Goal: Book appointment/travel/reservation

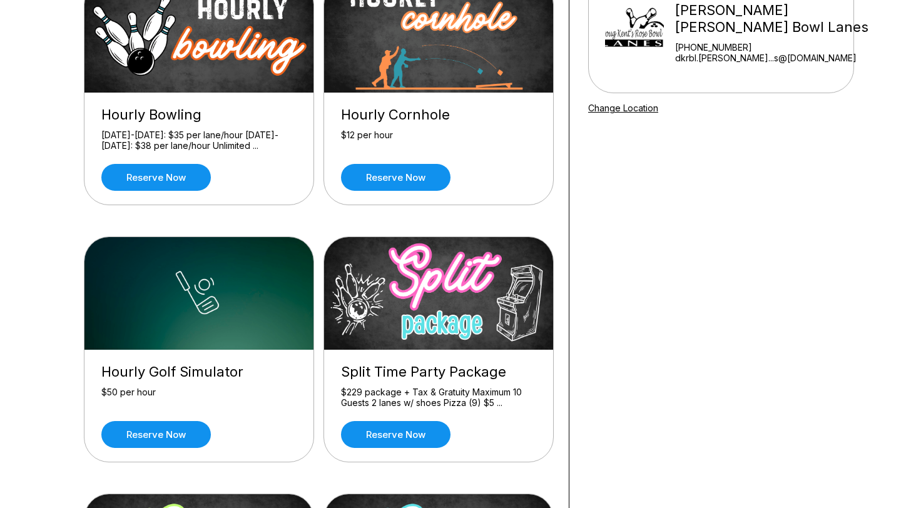
scroll to position [156, 0]
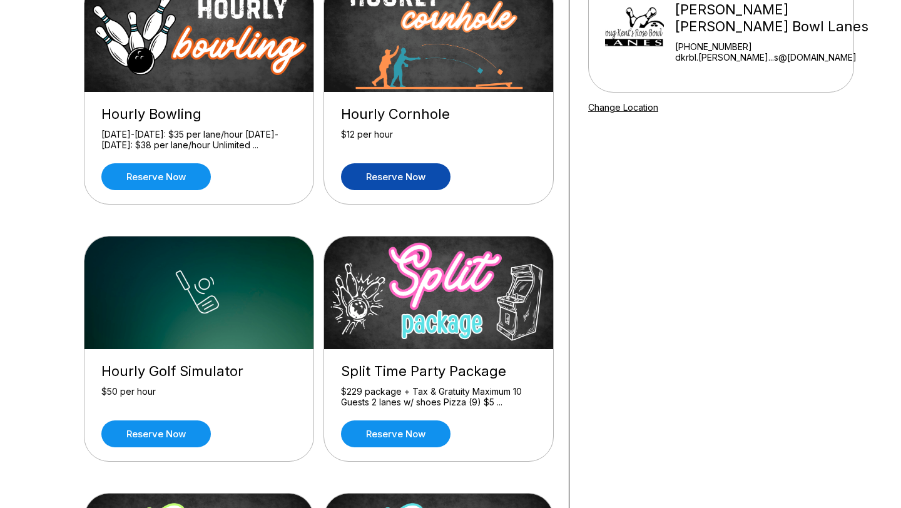
click at [403, 175] on link "Reserve now" at bounding box center [396, 176] width 110 height 27
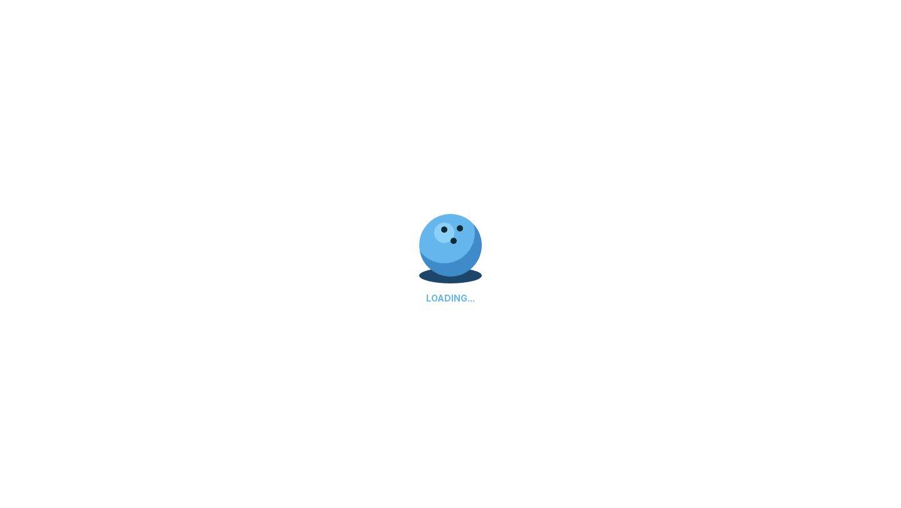
scroll to position [0, 0]
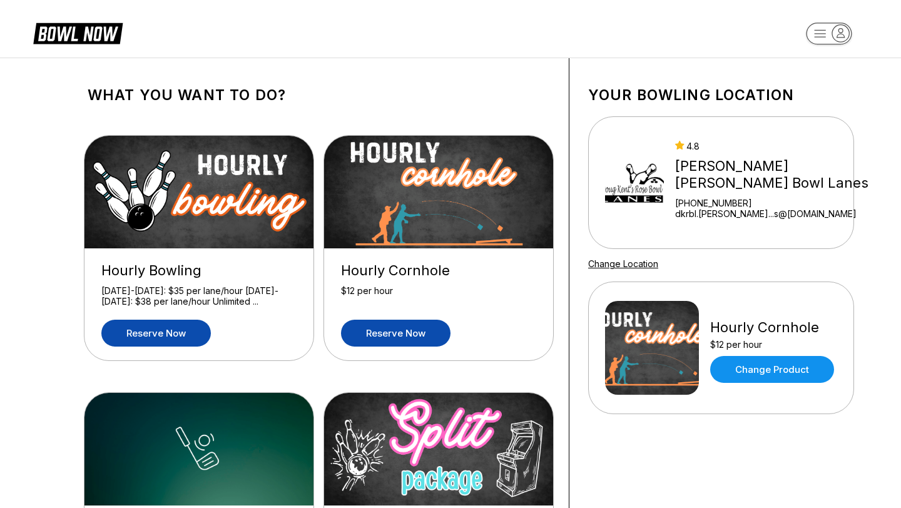
click at [168, 337] on link "Reserve now" at bounding box center [156, 333] width 110 height 27
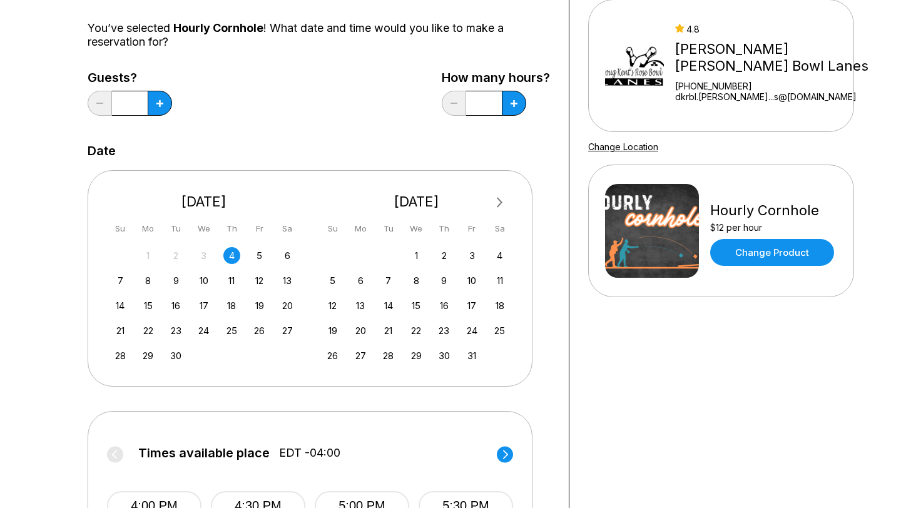
scroll to position [144, 0]
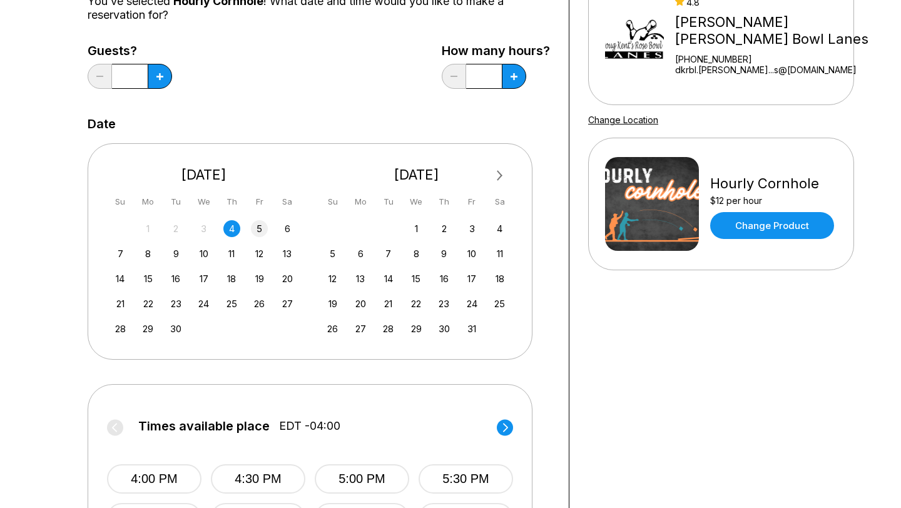
click at [260, 233] on div "5" at bounding box center [259, 228] width 17 height 17
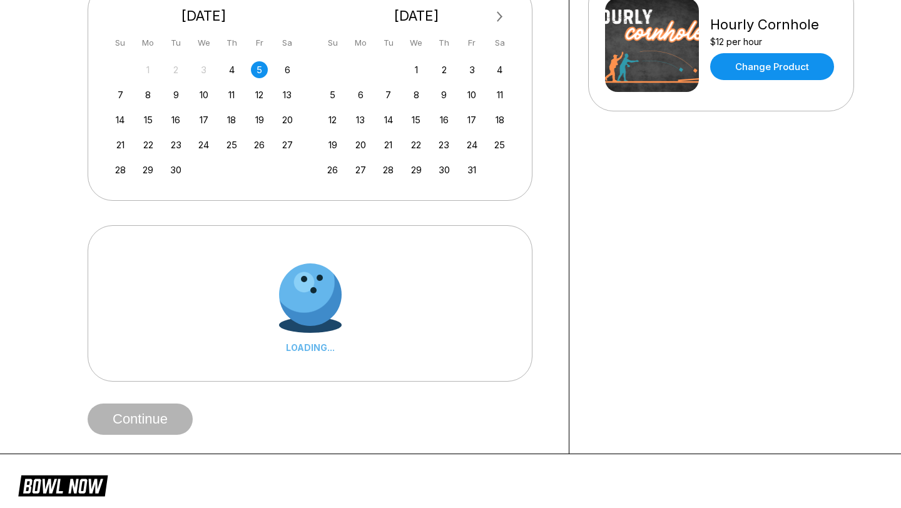
scroll to position [304, 0]
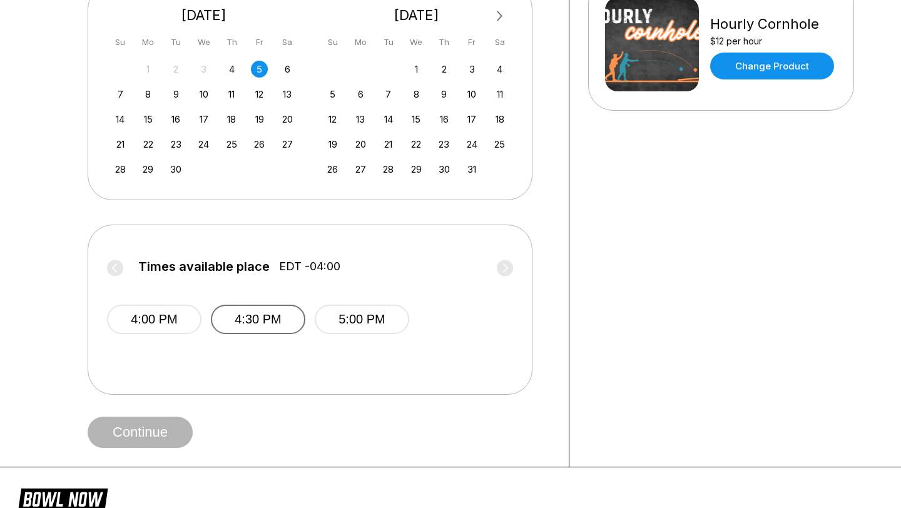
click at [268, 323] on button "4:30 PM" at bounding box center [258, 319] width 95 height 29
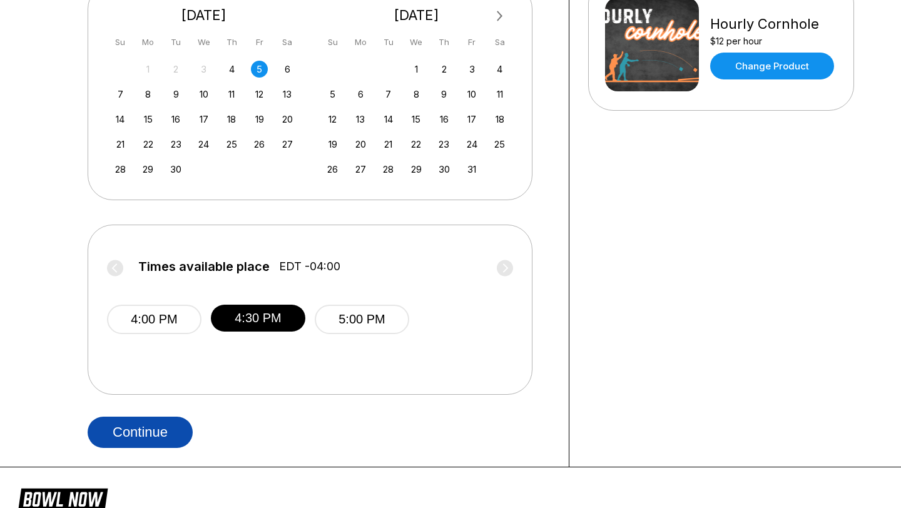
click at [143, 432] on button "Continue" at bounding box center [140, 432] width 105 height 31
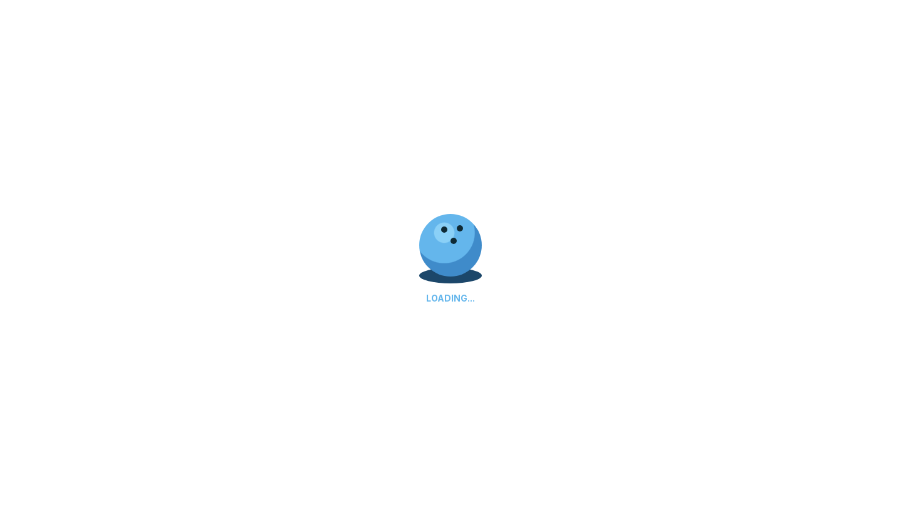
select select "**"
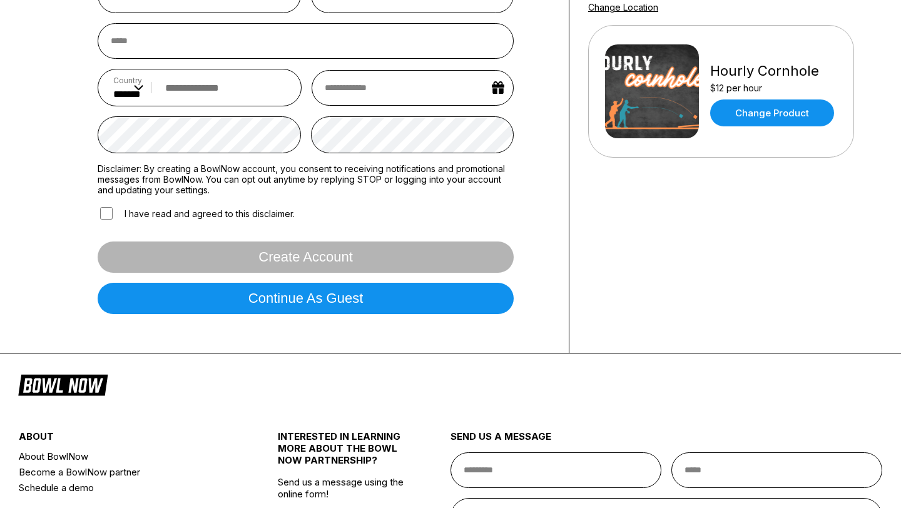
scroll to position [260, 0]
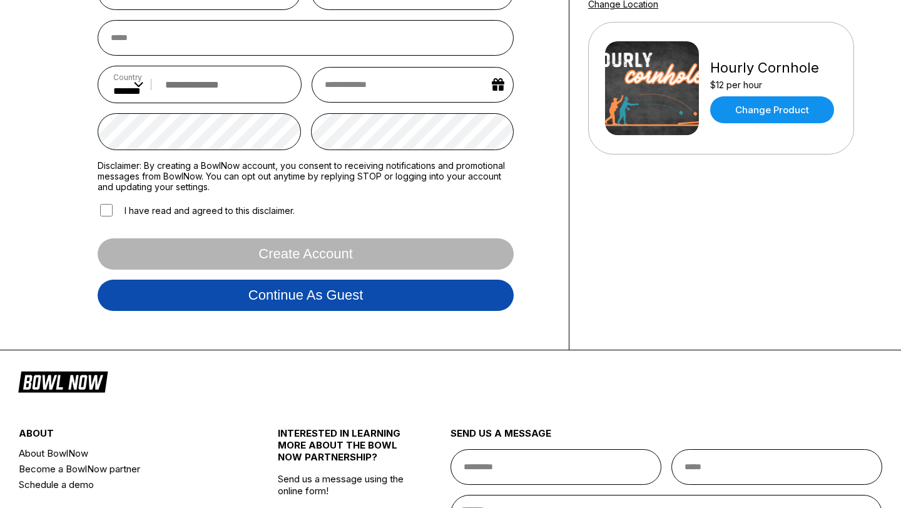
click at [331, 297] on button "Continue as guest" at bounding box center [306, 295] width 416 height 31
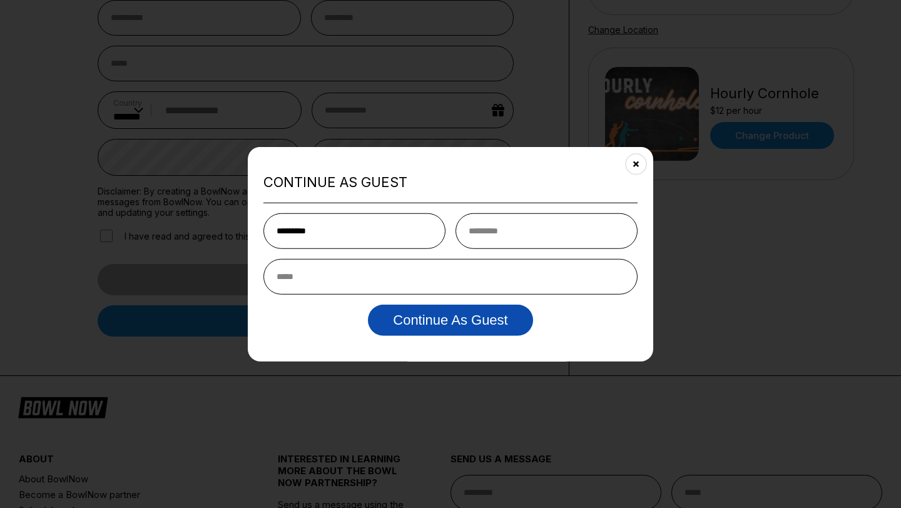
type input "********"
click at [485, 324] on button "Continue as Guest" at bounding box center [450, 319] width 165 height 31
type input "****"
type input "**********"
click at [454, 329] on button "Continue as Guest" at bounding box center [450, 319] width 165 height 31
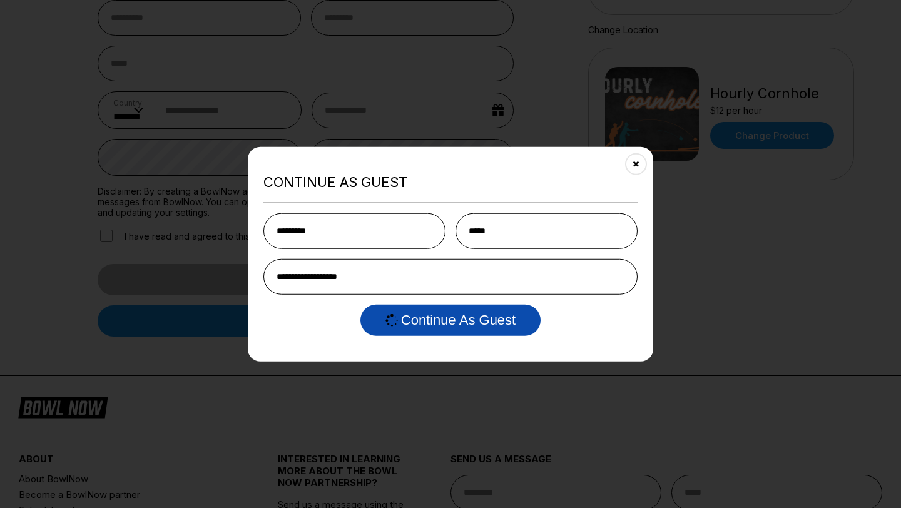
scroll to position [0, 0]
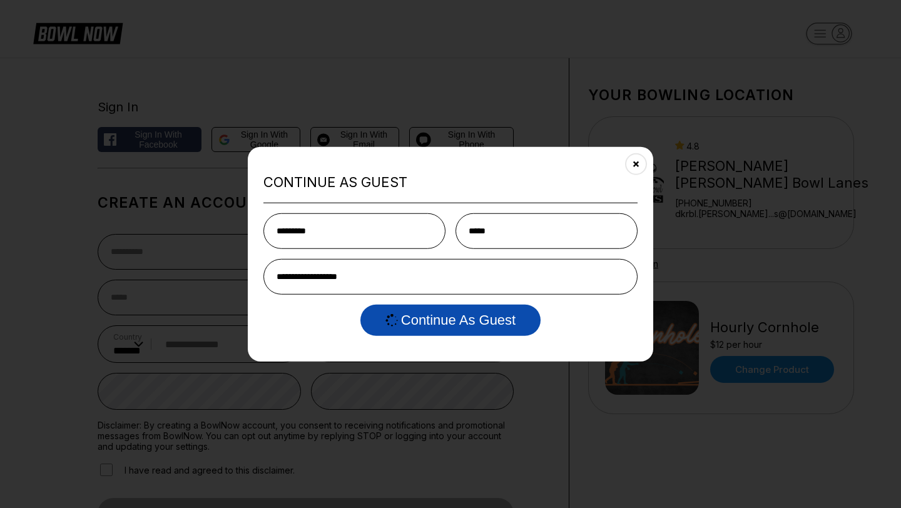
select select "**"
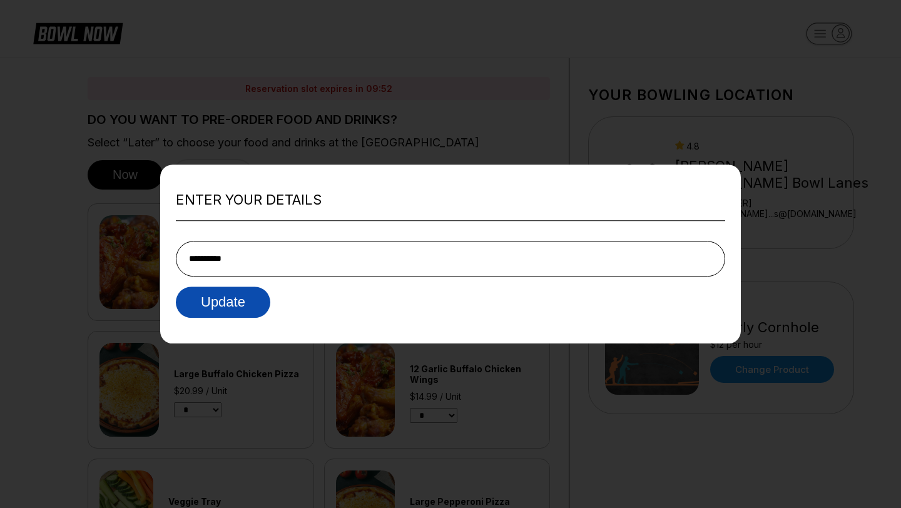
type input "**********"
click at [213, 309] on button "Update" at bounding box center [223, 302] width 95 height 31
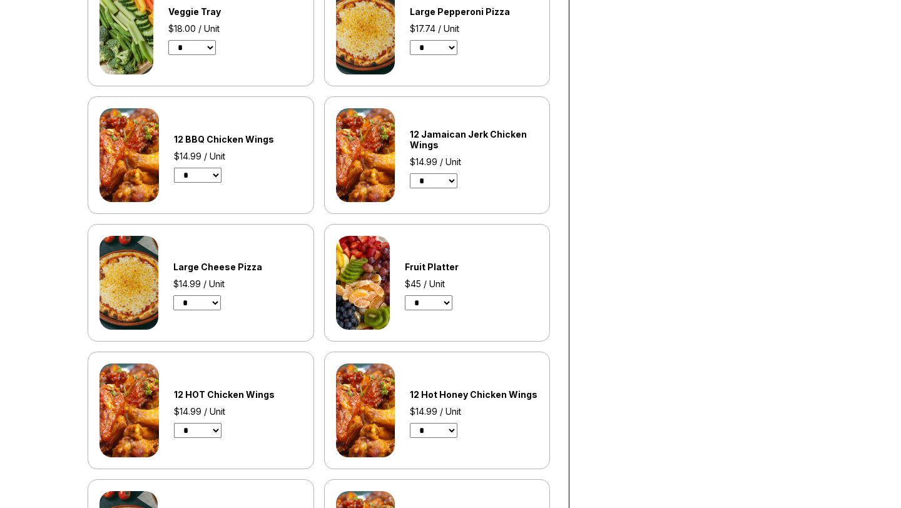
scroll to position [488, 0]
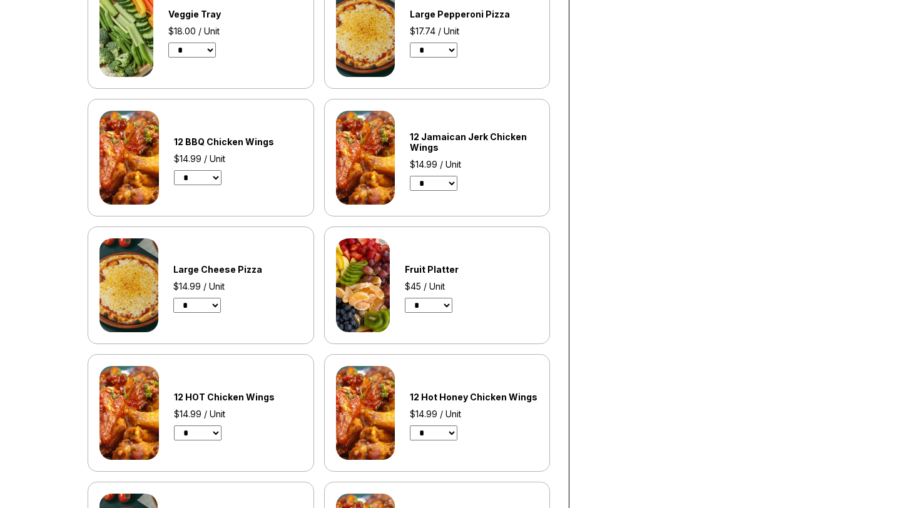
click at [219, 175] on select "* * * * * * * * * * **" at bounding box center [198, 177] width 48 height 15
select select "*"
click at [174, 170] on select "* * * * * * * * * * **" at bounding box center [198, 177] width 48 height 15
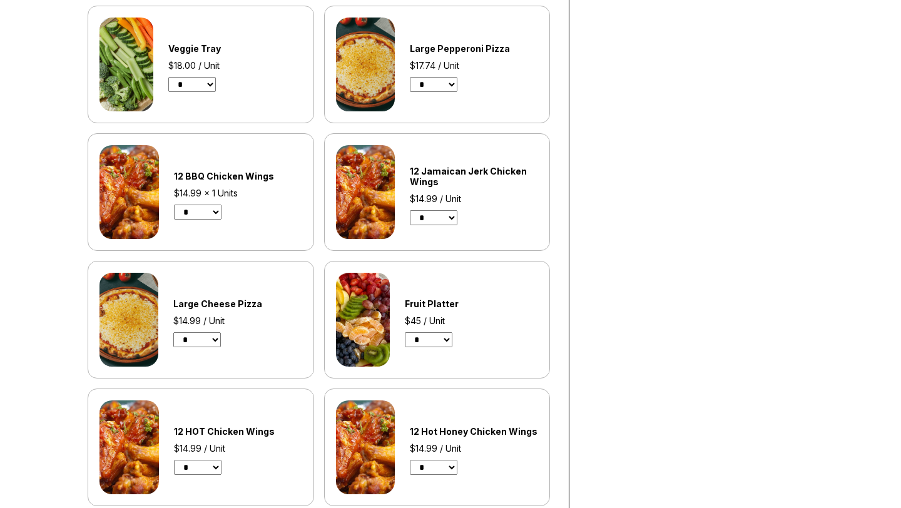
scroll to position [0, 0]
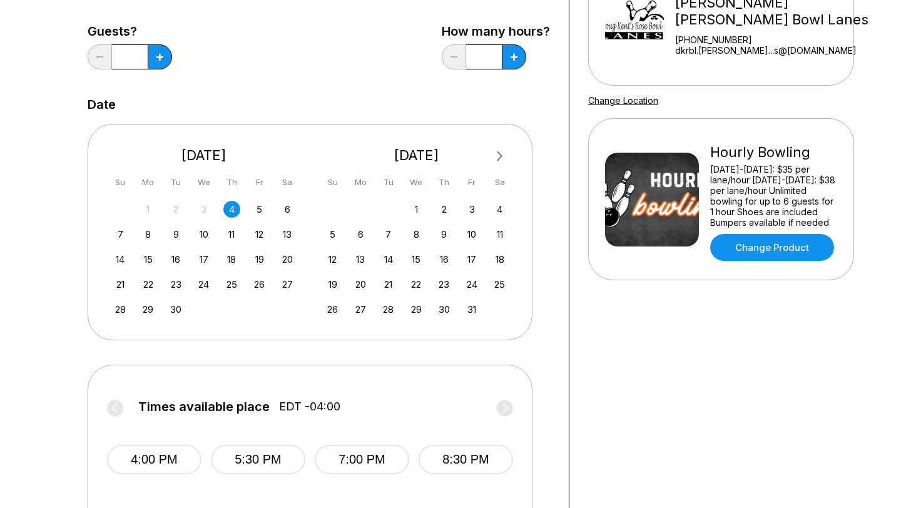
scroll to position [174, 0]
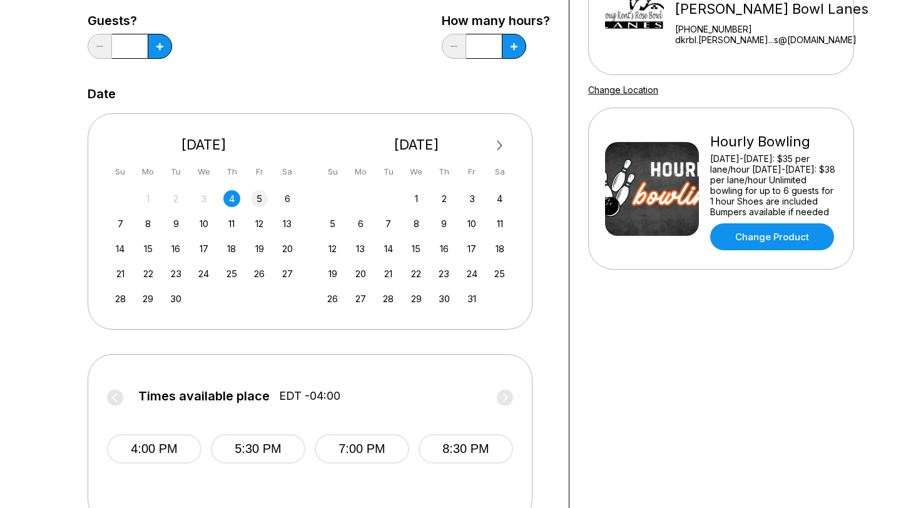
click at [262, 200] on div "5" at bounding box center [259, 198] width 17 height 17
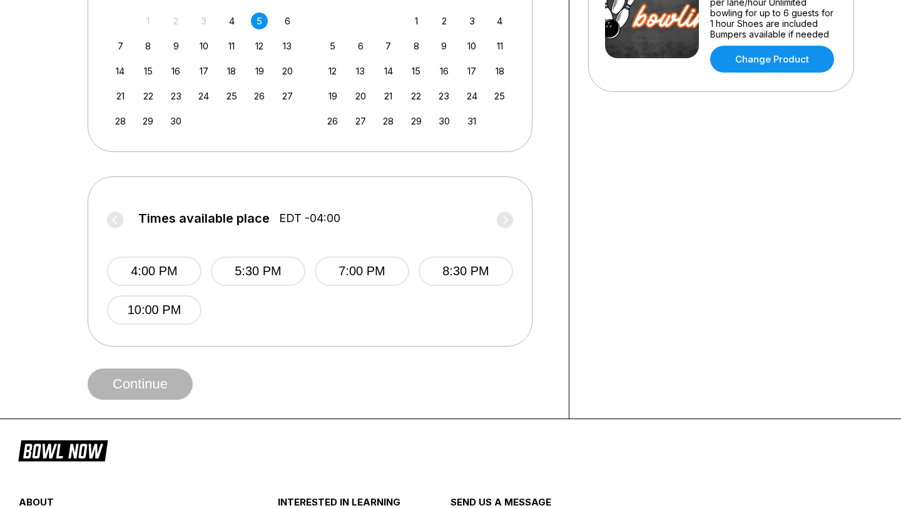
scroll to position [351, 0]
click at [264, 271] on button "5:30 PM" at bounding box center [258, 271] width 95 height 29
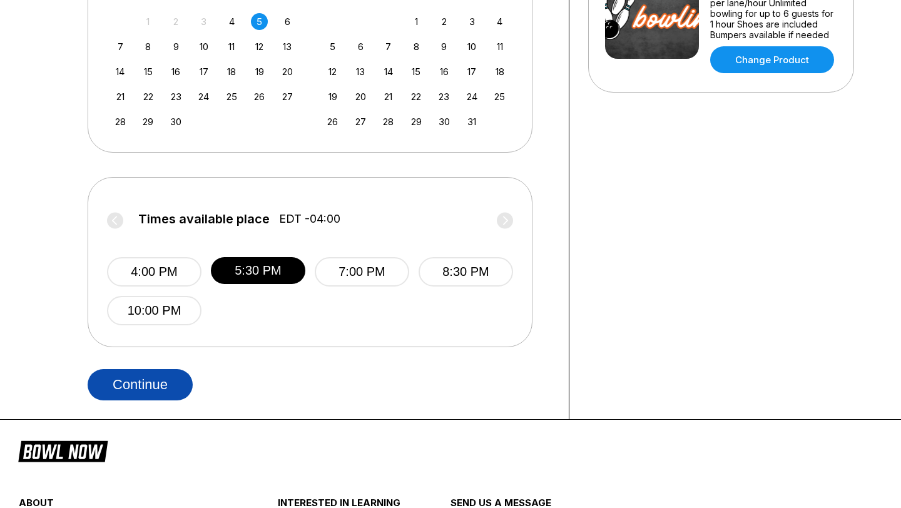
click at [146, 376] on button "Continue" at bounding box center [140, 384] width 105 height 31
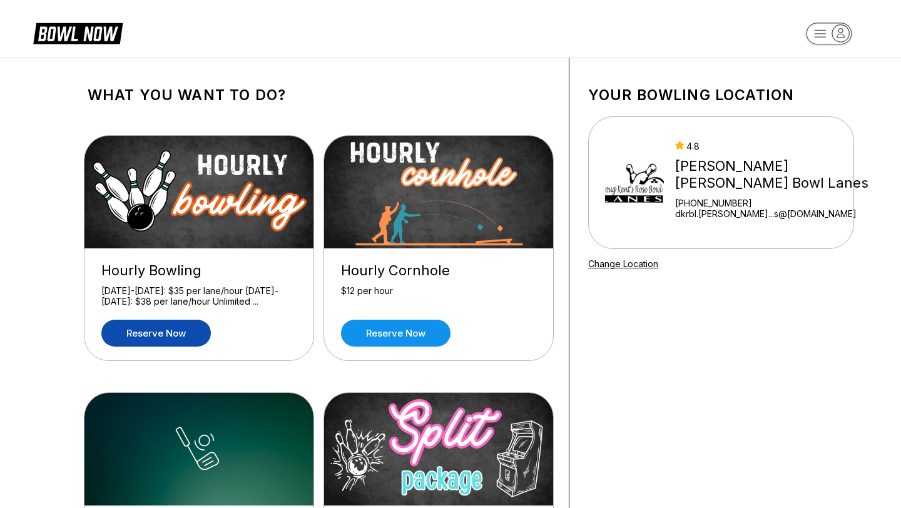
click at [161, 331] on link "Reserve now" at bounding box center [156, 333] width 110 height 27
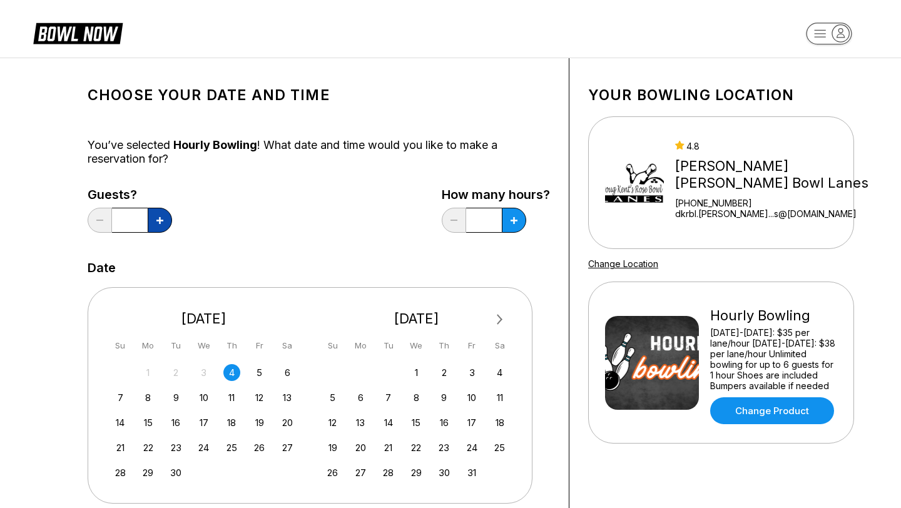
click at [161, 223] on icon at bounding box center [159, 220] width 7 height 7
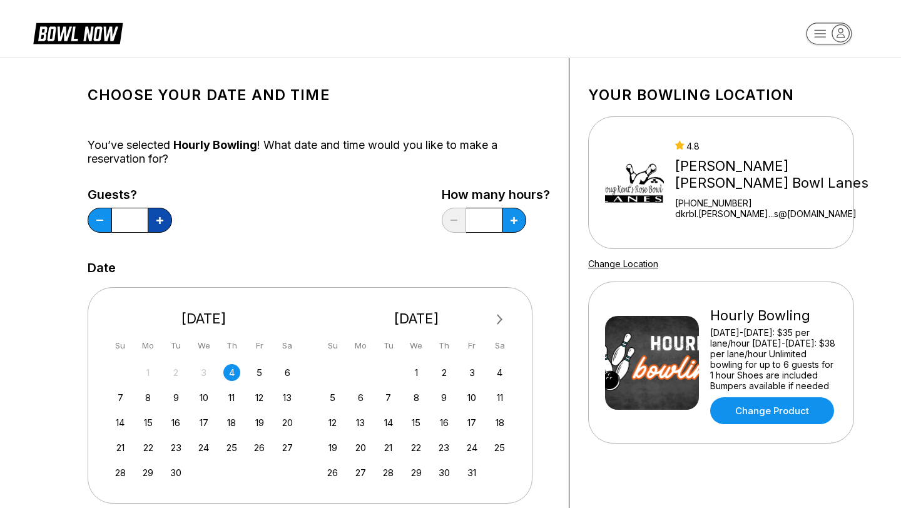
type input "*"
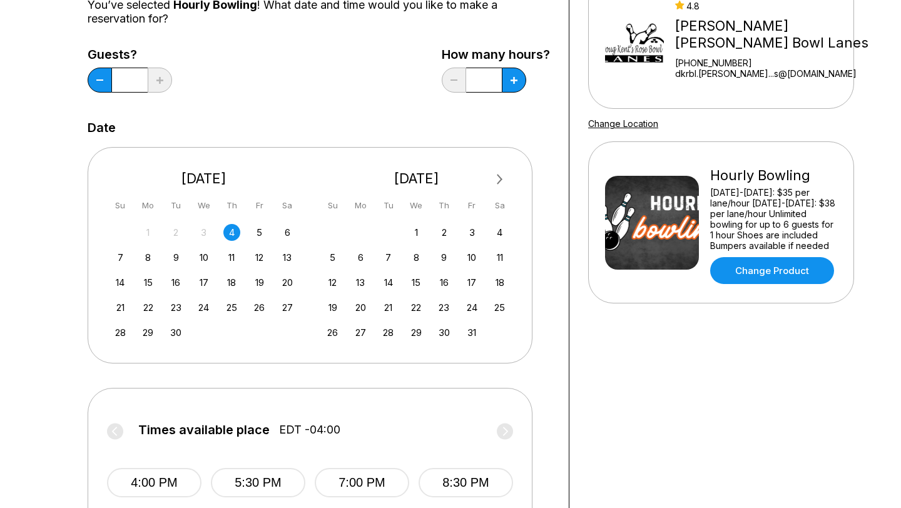
scroll to position [114, 0]
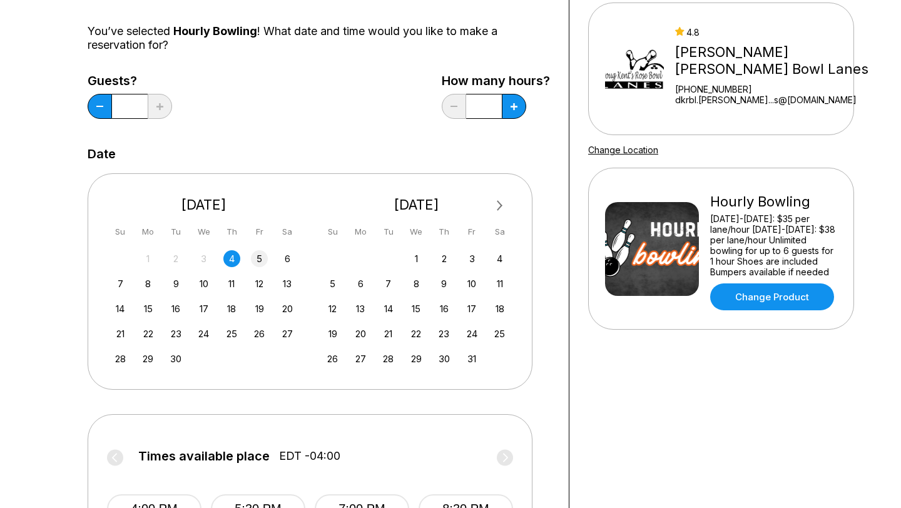
click at [264, 259] on div "5" at bounding box center [259, 258] width 17 height 17
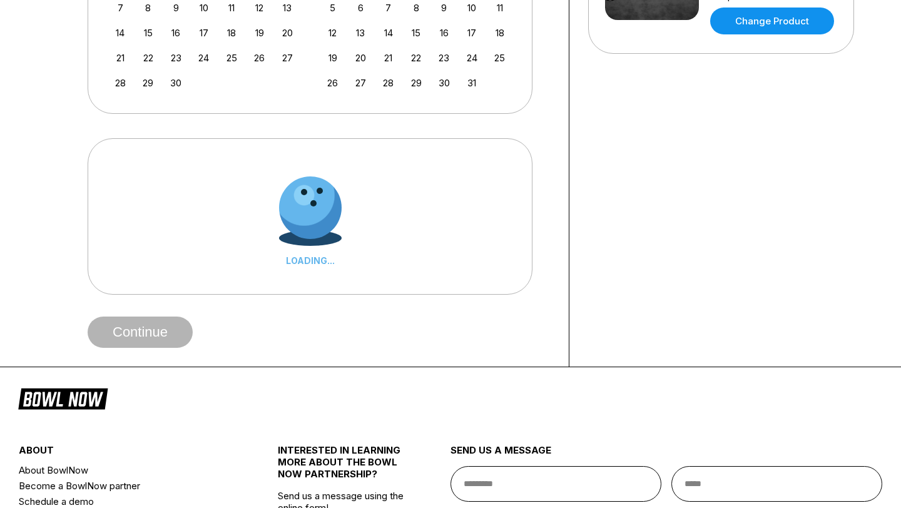
scroll to position [392, 0]
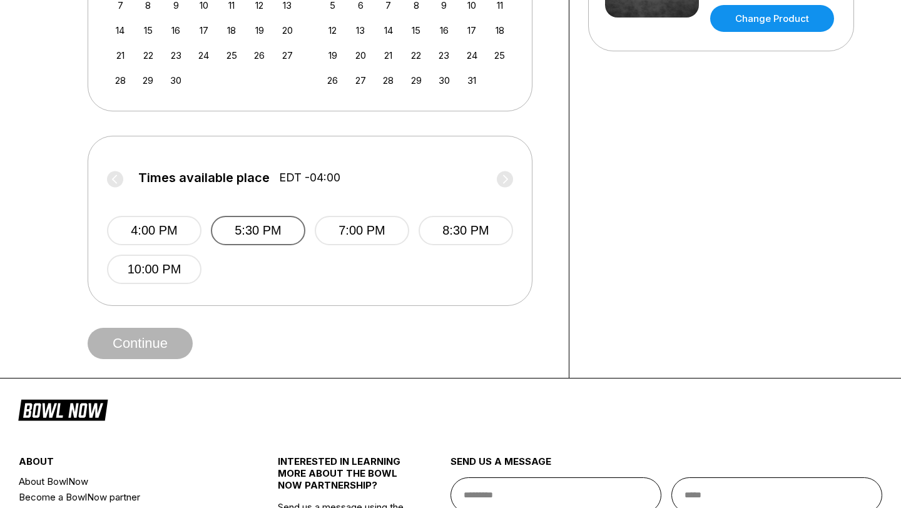
click at [262, 237] on button "5:30 PM" at bounding box center [258, 230] width 95 height 29
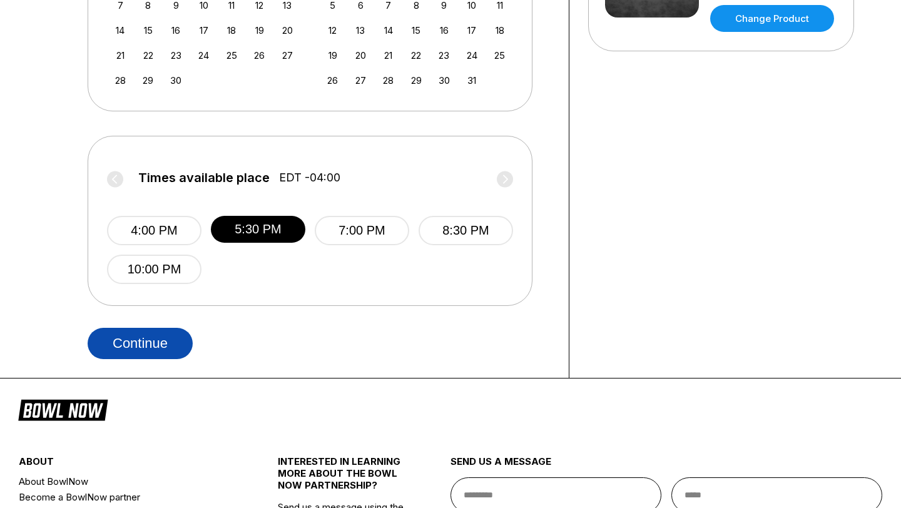
click at [149, 349] on button "Continue" at bounding box center [140, 343] width 105 height 31
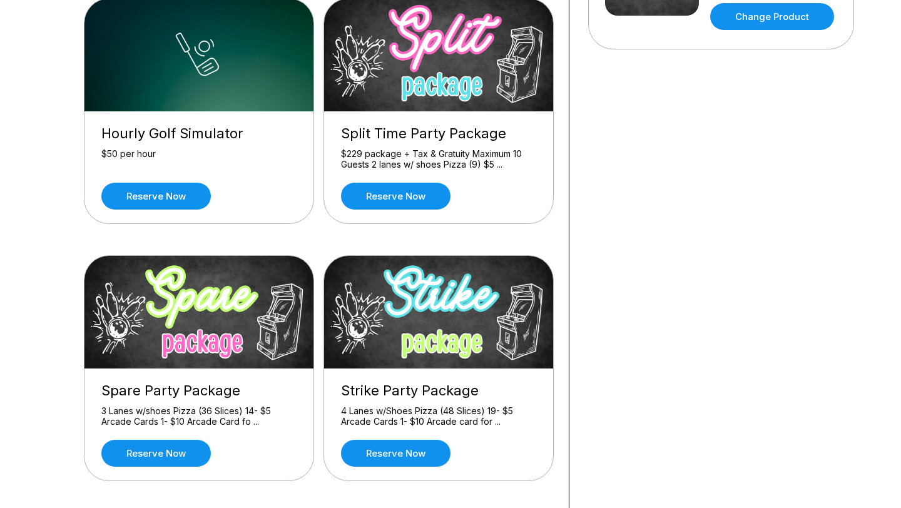
scroll to position [397, 0]
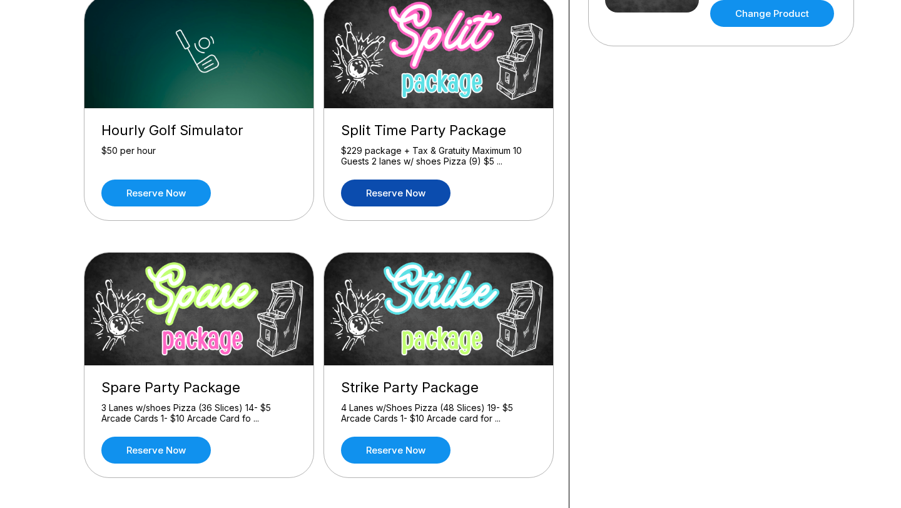
click at [413, 193] on link "Reserve now" at bounding box center [396, 193] width 110 height 27
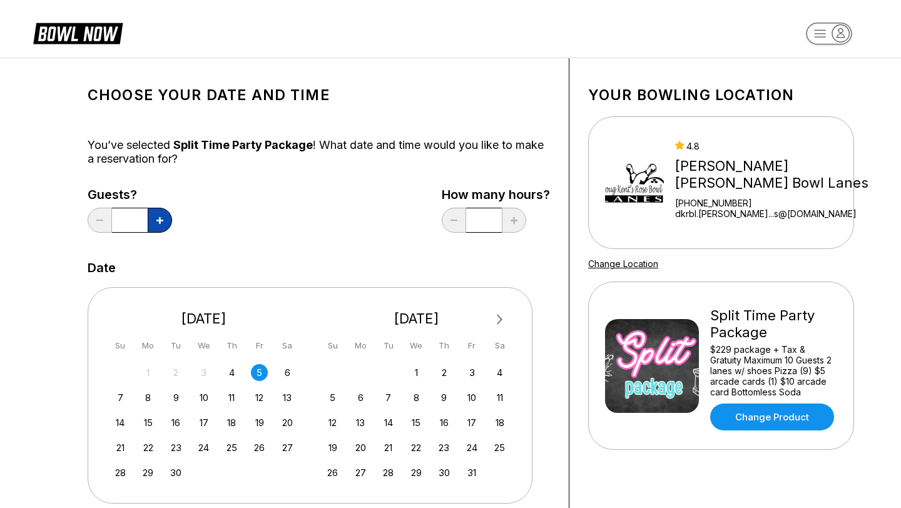
click at [162, 220] on icon at bounding box center [159, 220] width 7 height 7
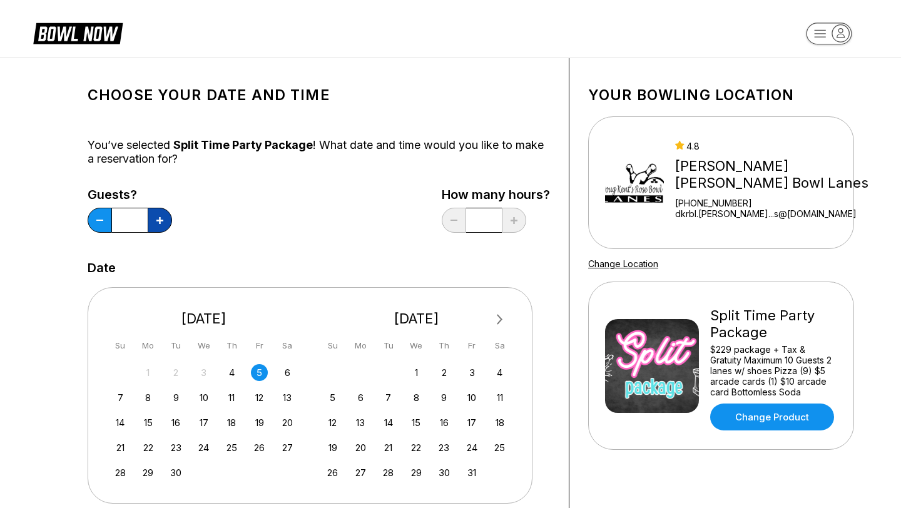
type input "**"
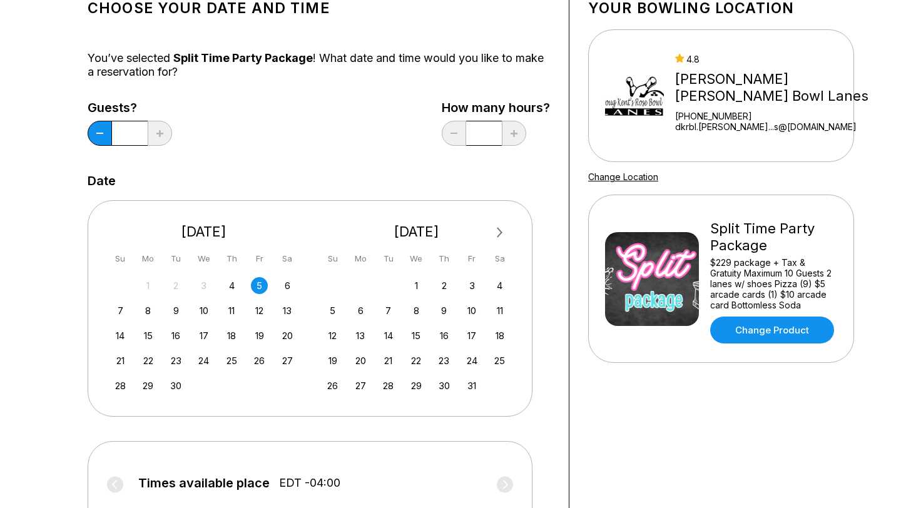
scroll to position [202, 0]
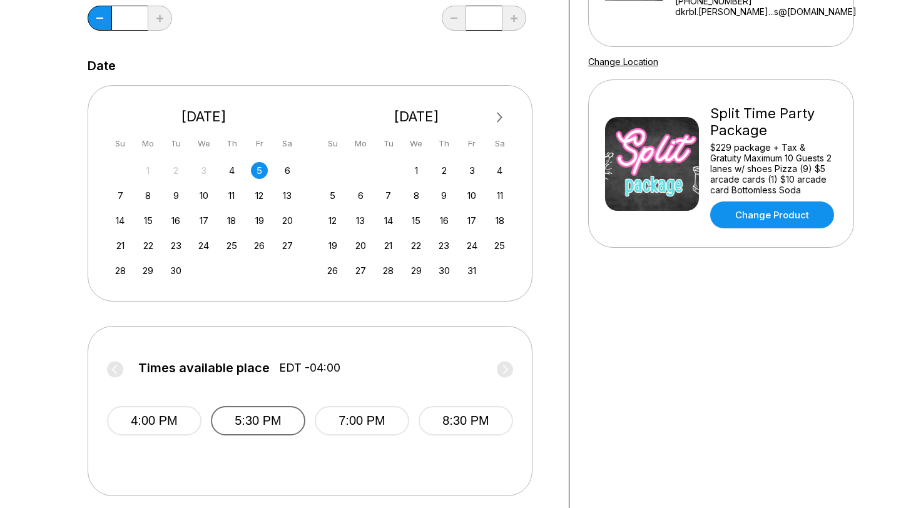
click at [266, 422] on button "5:30 PM" at bounding box center [258, 420] width 95 height 29
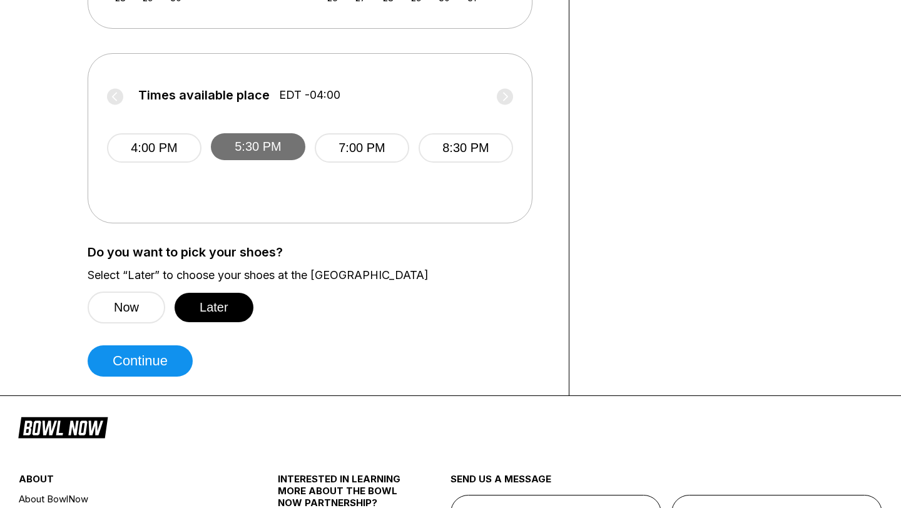
scroll to position [478, 0]
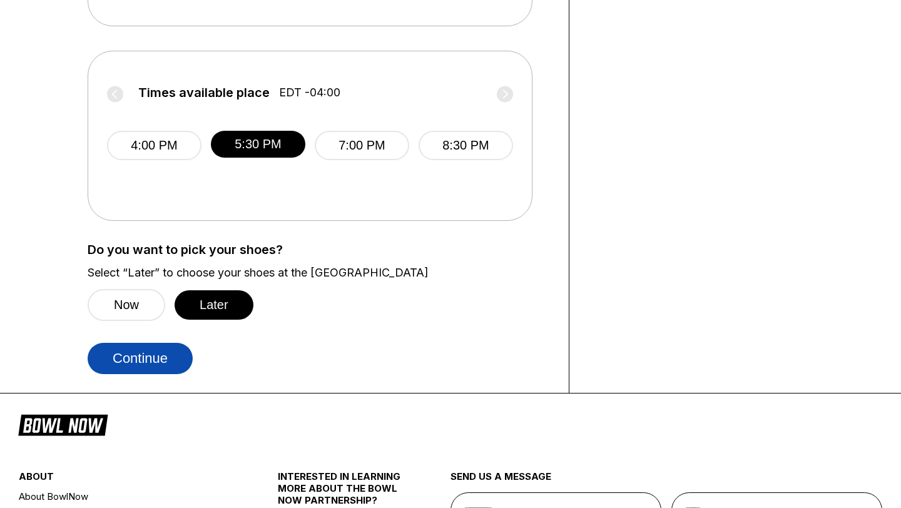
click at [153, 355] on button "Continue" at bounding box center [140, 358] width 105 height 31
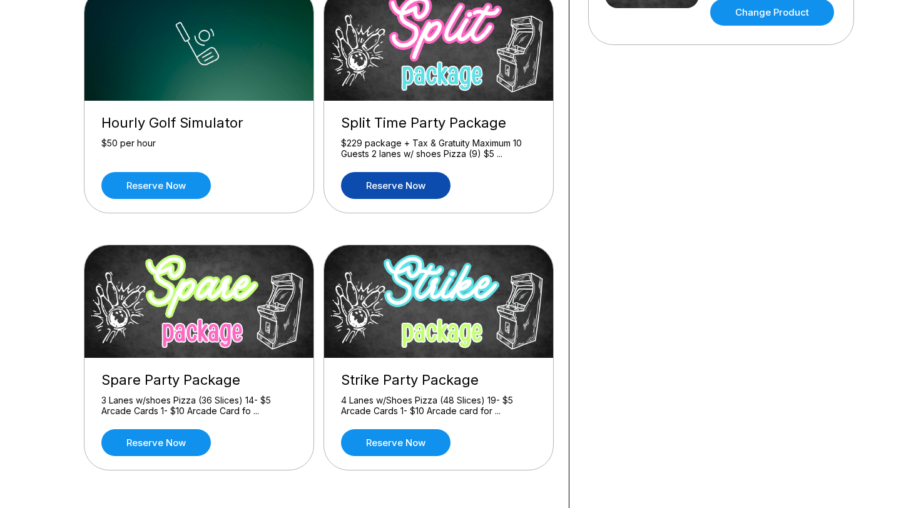
scroll to position [404, 0]
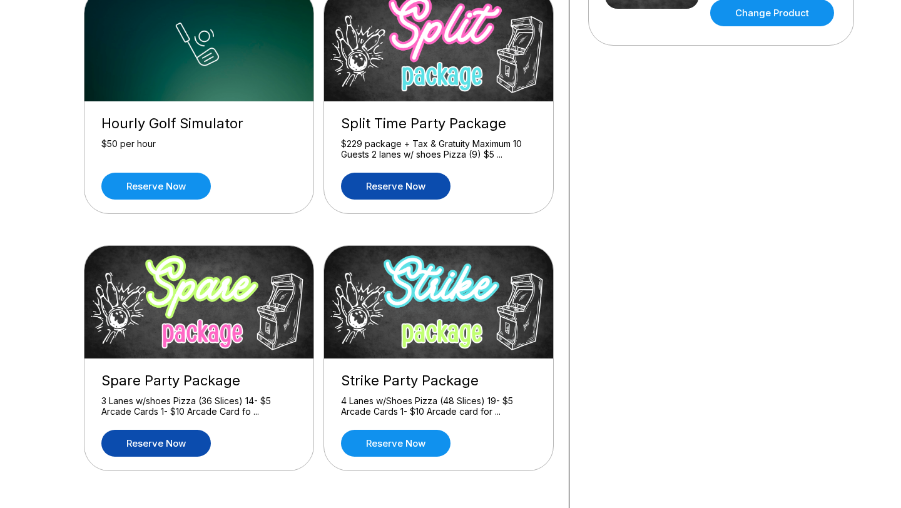
click at [161, 440] on link "Reserve now" at bounding box center [156, 443] width 110 height 27
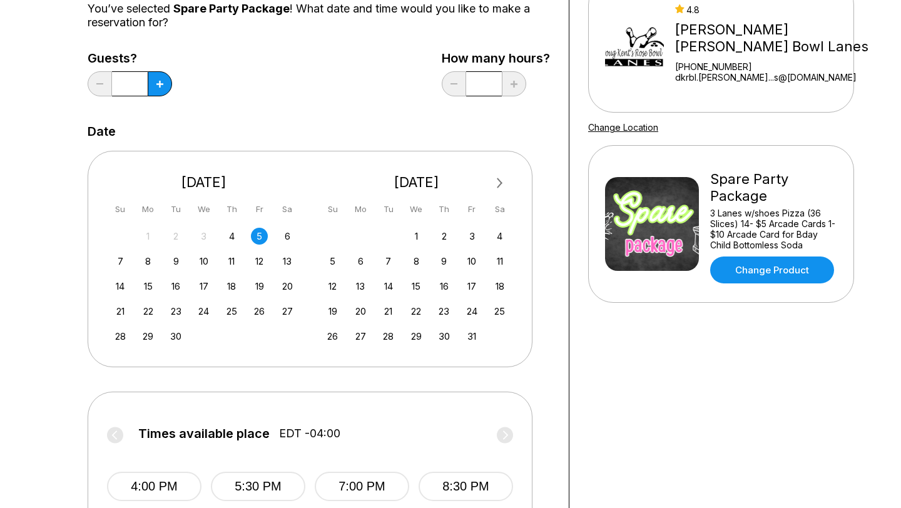
scroll to position [138, 0]
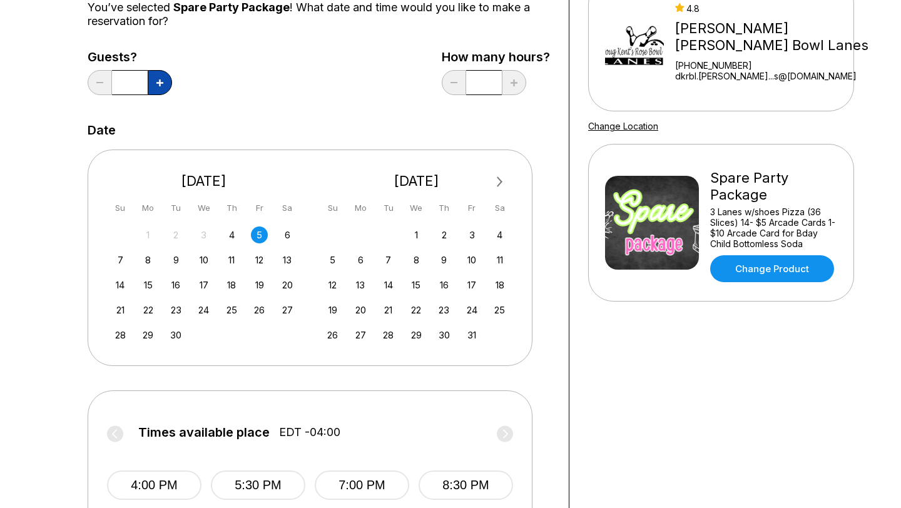
click at [165, 86] on button at bounding box center [160, 82] width 24 height 25
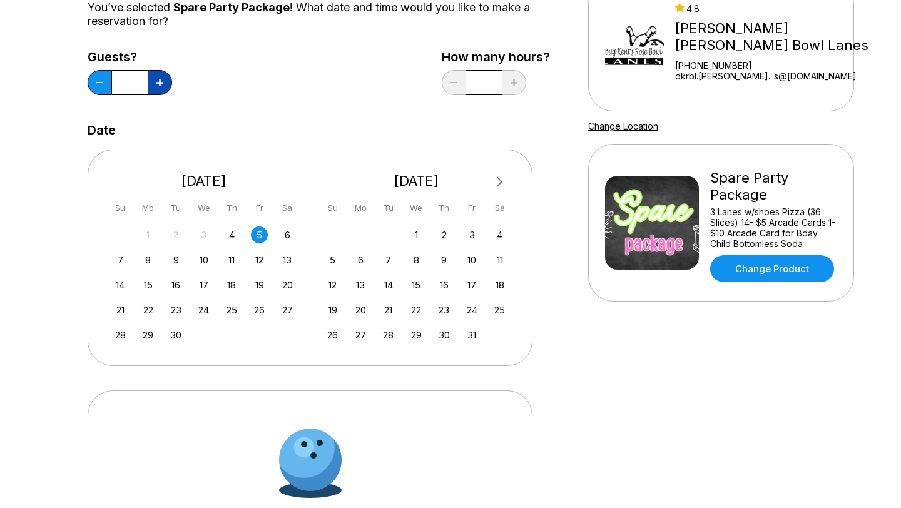
click at [165, 86] on button at bounding box center [160, 82] width 24 height 25
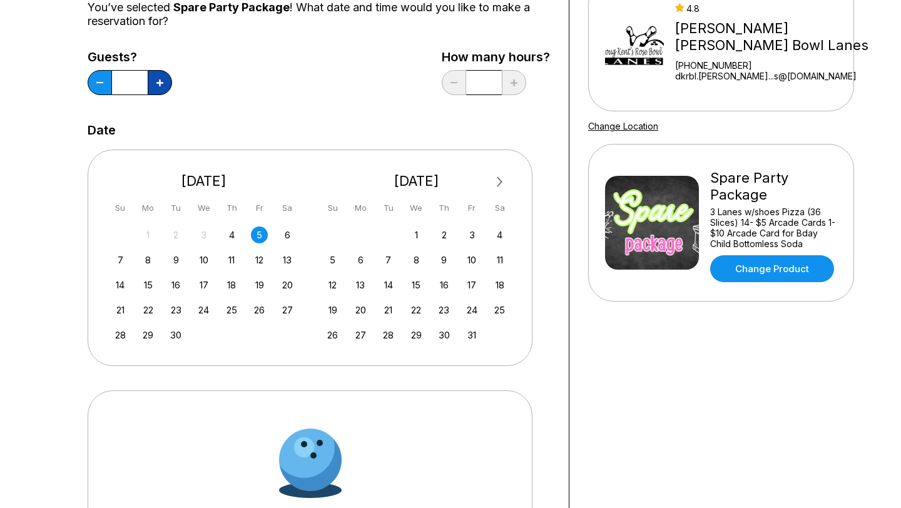
click at [165, 86] on button at bounding box center [160, 82] width 24 height 25
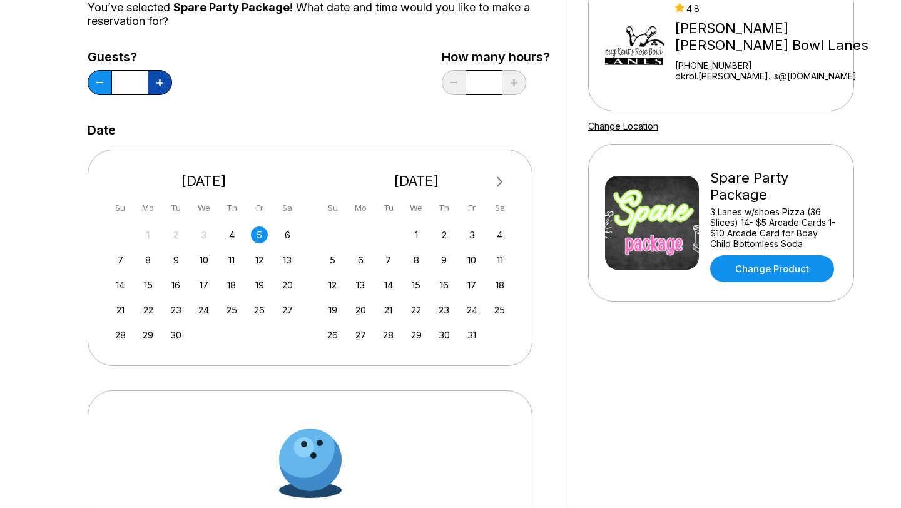
click at [165, 86] on button at bounding box center [160, 82] width 24 height 25
type input "**"
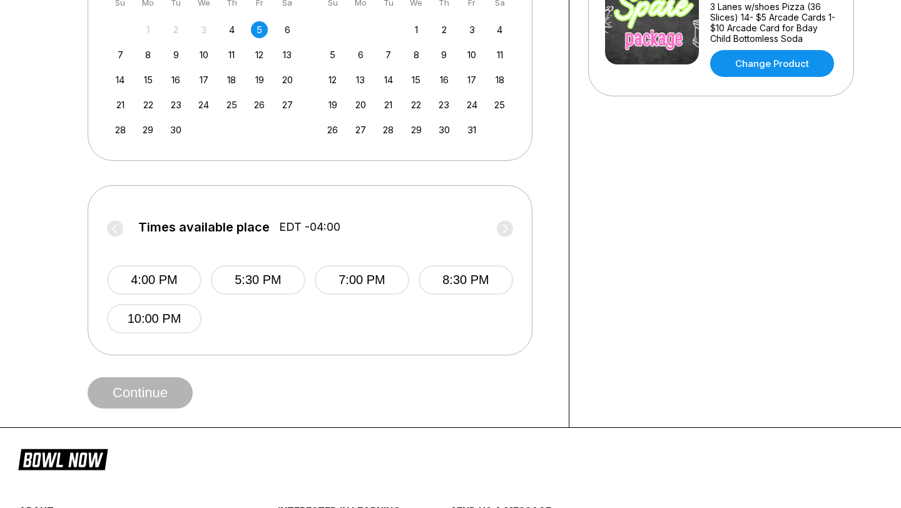
scroll to position [357, 0]
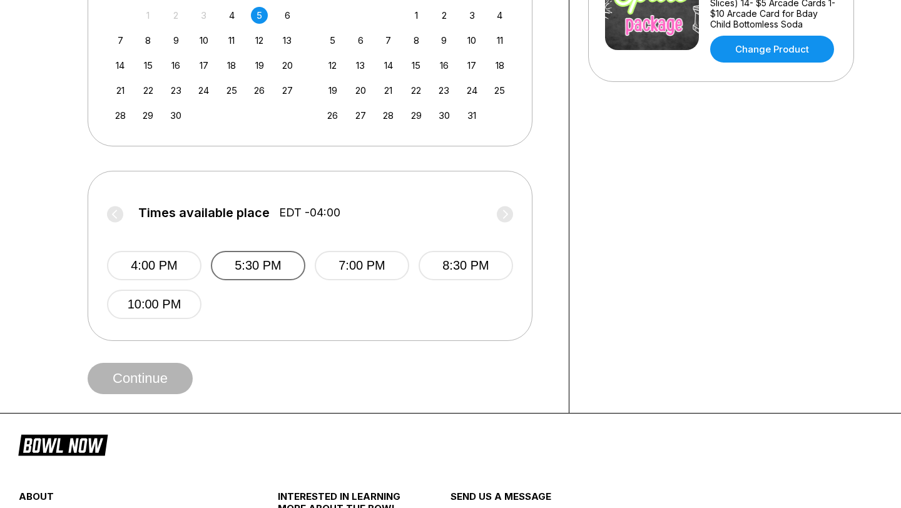
click at [259, 263] on button "5:30 PM" at bounding box center [258, 265] width 95 height 29
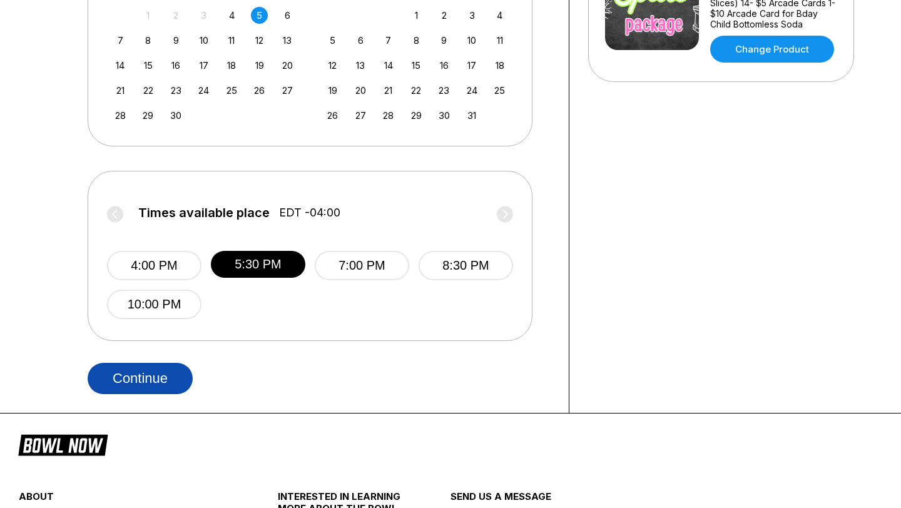
click at [160, 378] on button "Continue" at bounding box center [140, 378] width 105 height 31
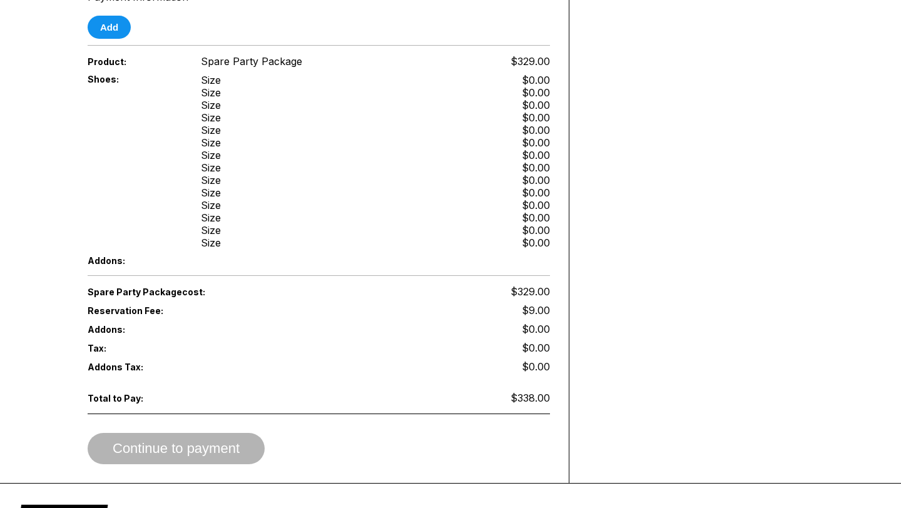
scroll to position [1825, 0]
